Goal: Information Seeking & Learning: Learn about a topic

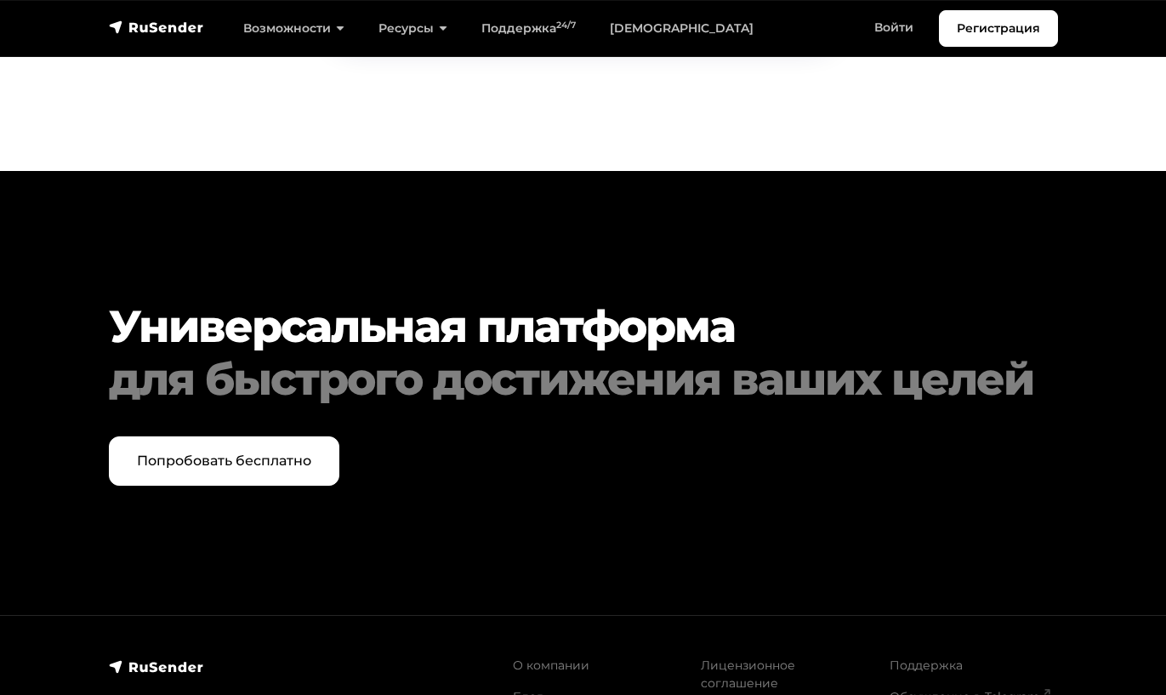
scroll to position [8273, 0]
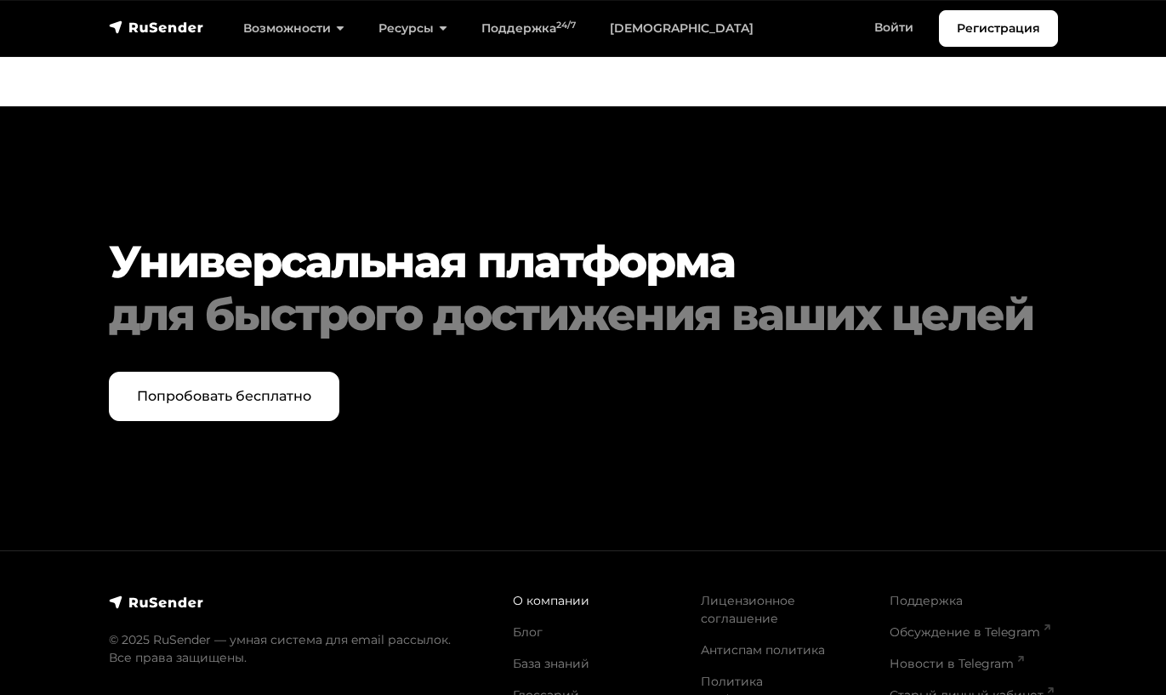
click at [565, 593] on link "О компании" at bounding box center [551, 600] width 77 height 15
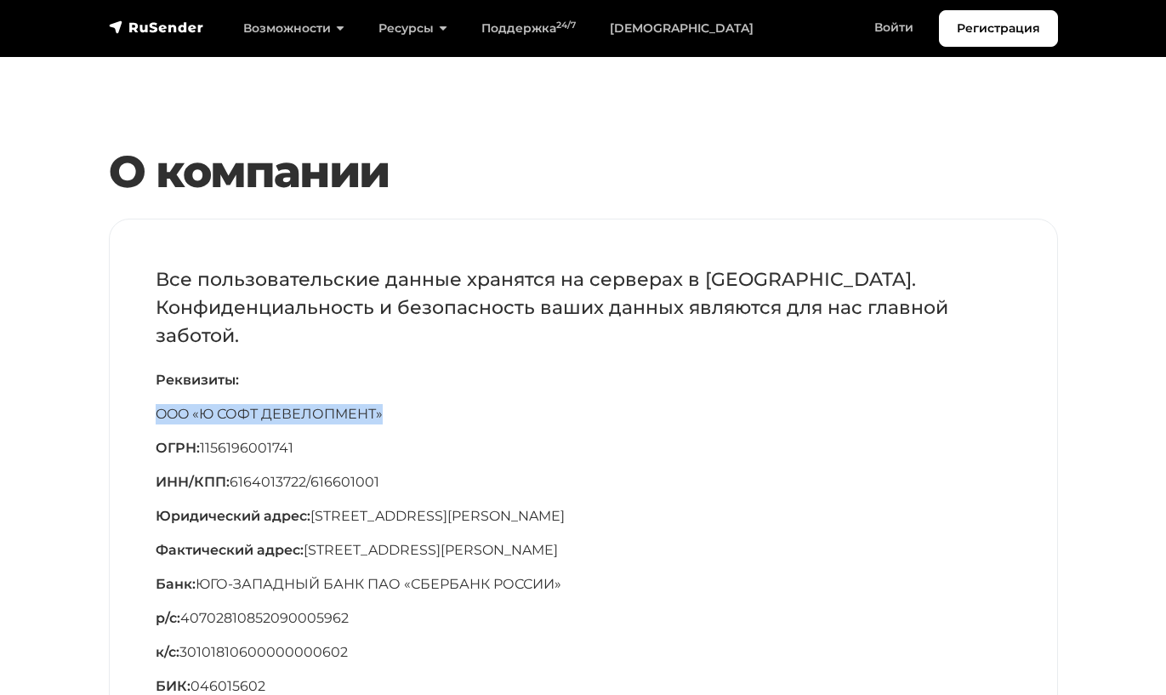
drag, startPoint x: 391, startPoint y: 415, endPoint x: 150, endPoint y: 410, distance: 241.5
click at [150, 410] on div "Все пользовательские данные хранятся на серверах в Российской Федерации. Конфид…" at bounding box center [583, 555] width 947 height 673
copy p "OOO «Ю СОФТ ДЕВЕЛОПМЕНТ»"
click at [519, 22] on link "Поддержка 24/7" at bounding box center [528, 28] width 128 height 35
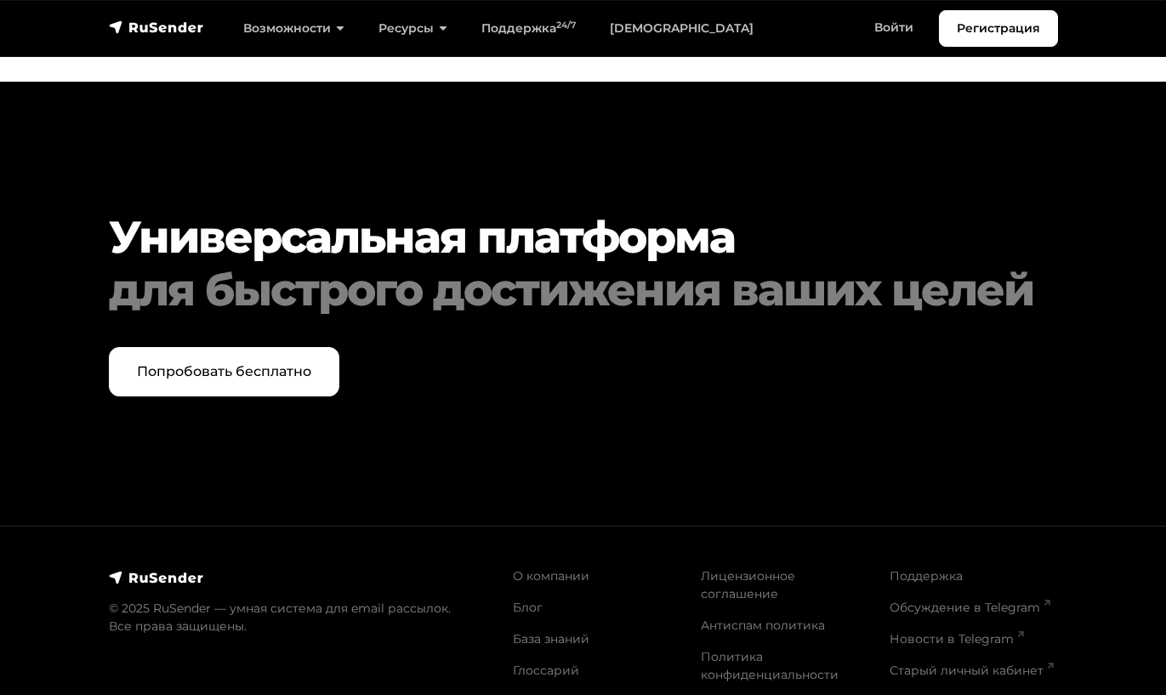
scroll to position [4427, 0]
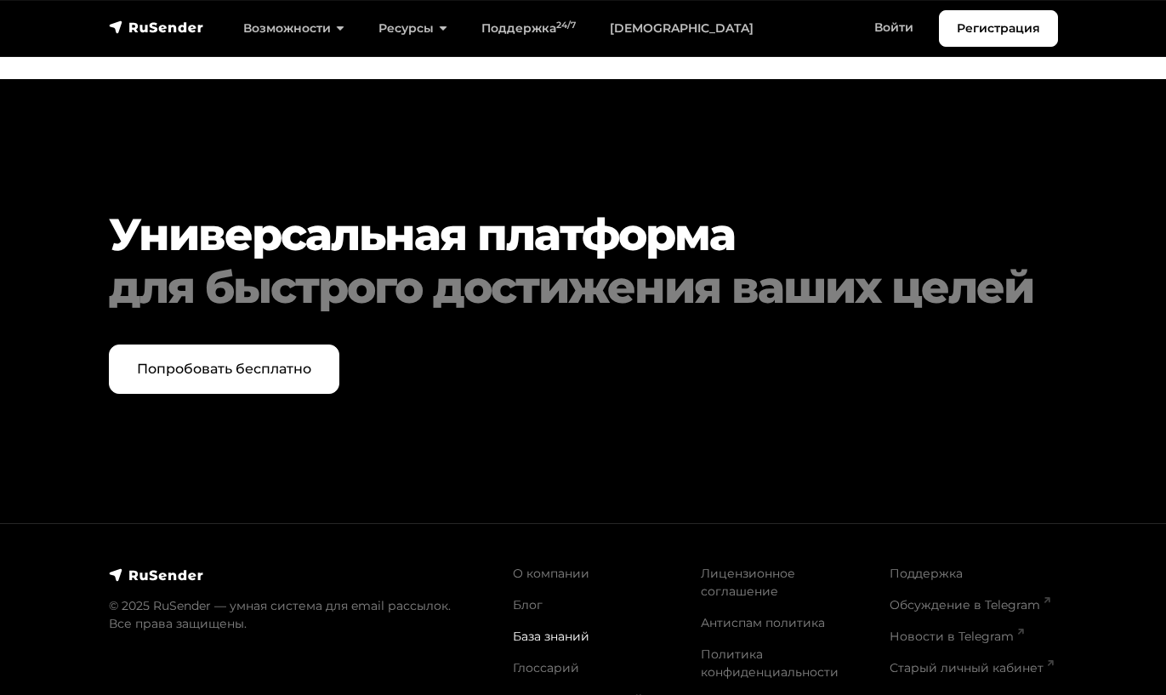
click at [565, 628] on link "База знаний" at bounding box center [551, 635] width 77 height 15
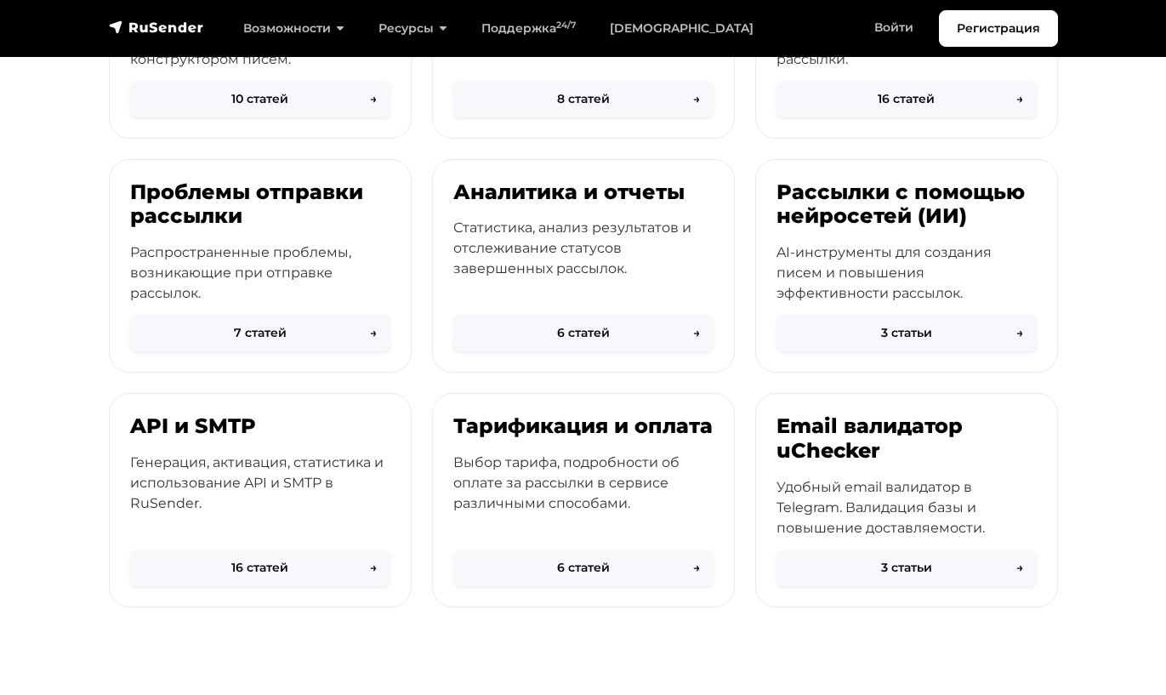
scroll to position [600, 0]
